Goal: Task Accomplishment & Management: Use online tool/utility

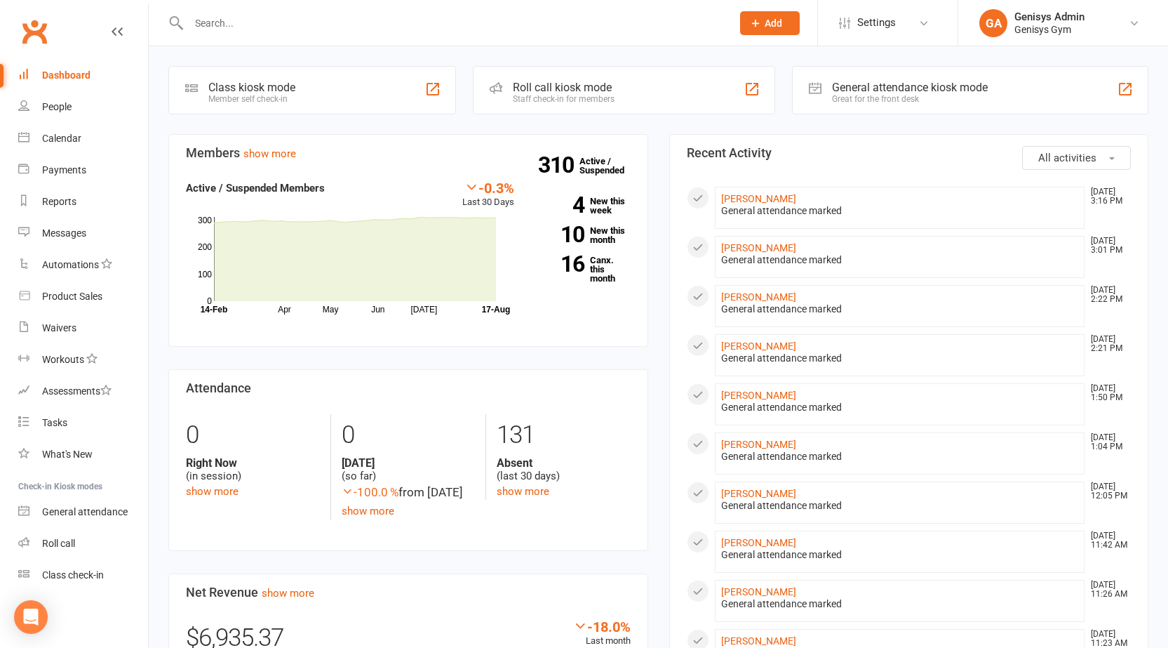
drag, startPoint x: 864, startPoint y: 94, endPoint x: 883, endPoint y: 95, distance: 19.7
click at [858, 98] on div "Great for the front desk" at bounding box center [910, 99] width 156 height 10
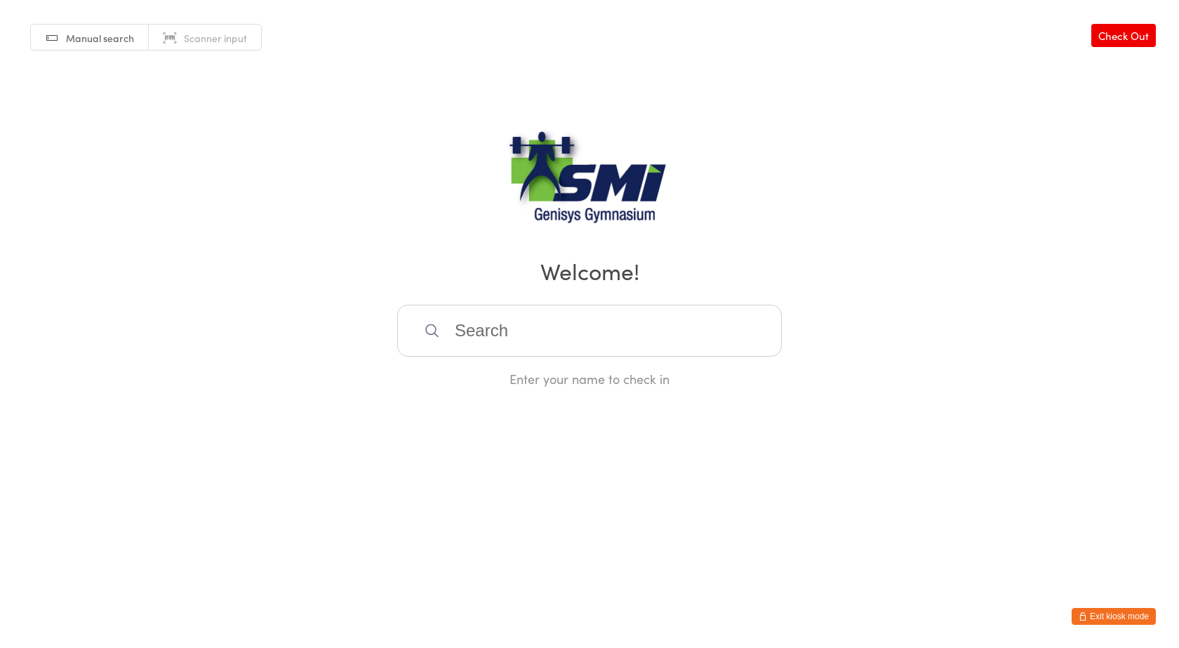
click at [207, 37] on span "Scanner input" at bounding box center [215, 38] width 63 height 14
type input "21571311066"
type input "21571311269"
type input "21571311329"
type input "2157131014621571310146"
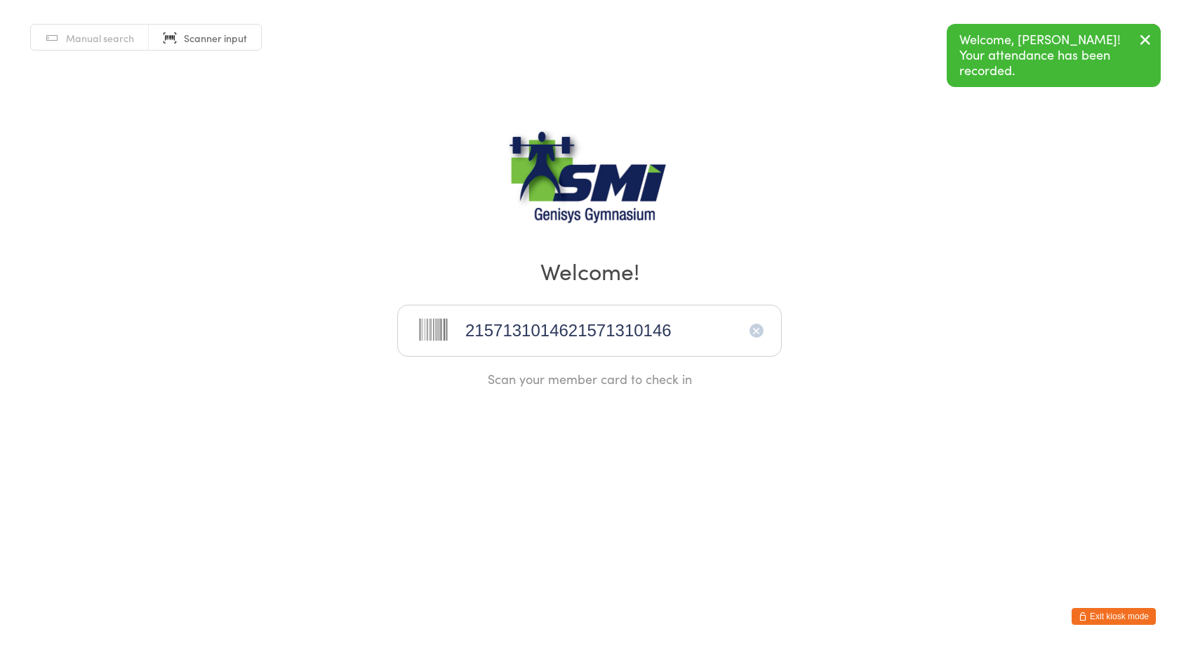
type input "2157131014621571310146"
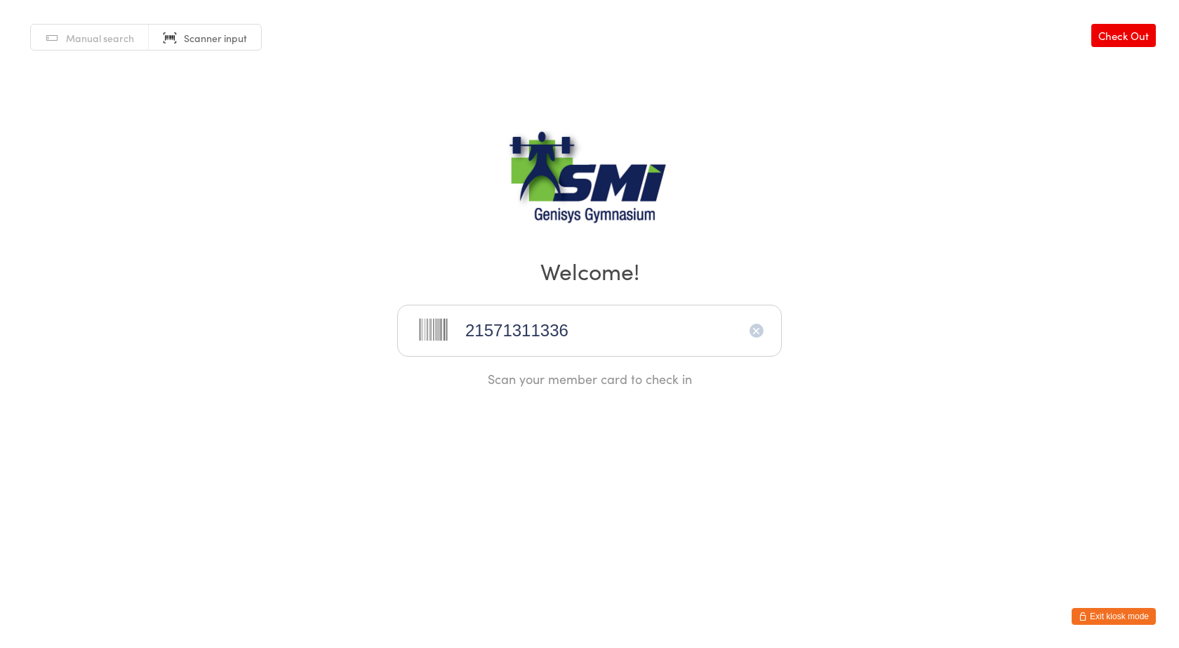
type input "21571311336"
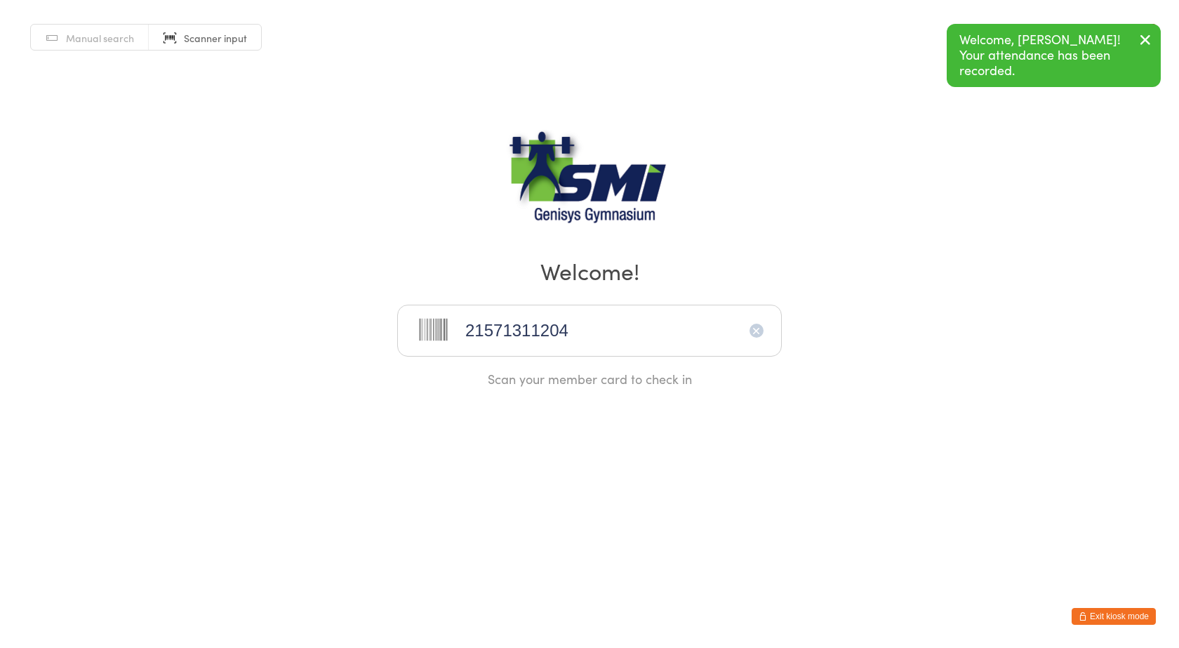
type input "21571311204"
